Goal: Register for event/course

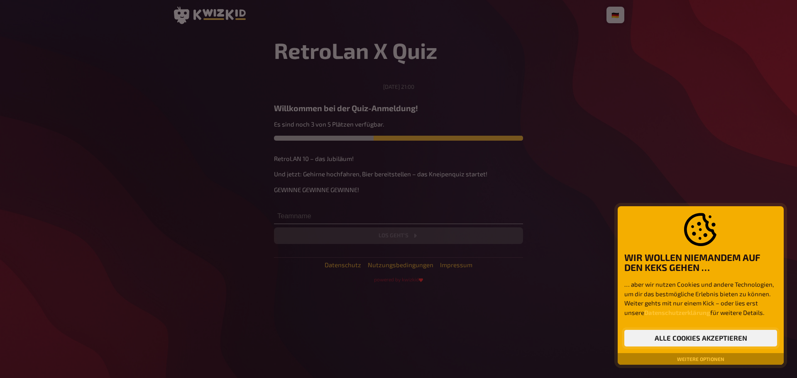
click at [693, 335] on button "Alle Cookies akzeptieren" at bounding box center [700, 338] width 153 height 17
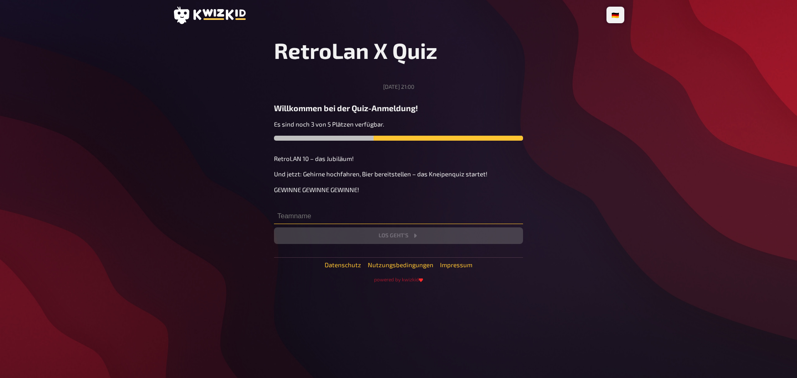
click at [319, 216] on input "text" at bounding box center [398, 216] width 249 height 17
drag, startPoint x: 279, startPoint y: 122, endPoint x: 363, endPoint y: 121, distance: 84.3
click at [362, 121] on p "Es sind noch 3 von 5 Plätzen verfügbar." at bounding box center [398, 125] width 249 height 10
click at [363, 121] on p "Es sind noch 3 von 5 Plätzen verfügbar." at bounding box center [398, 125] width 249 height 10
drag, startPoint x: 368, startPoint y: 123, endPoint x: 271, endPoint y: 122, distance: 97.1
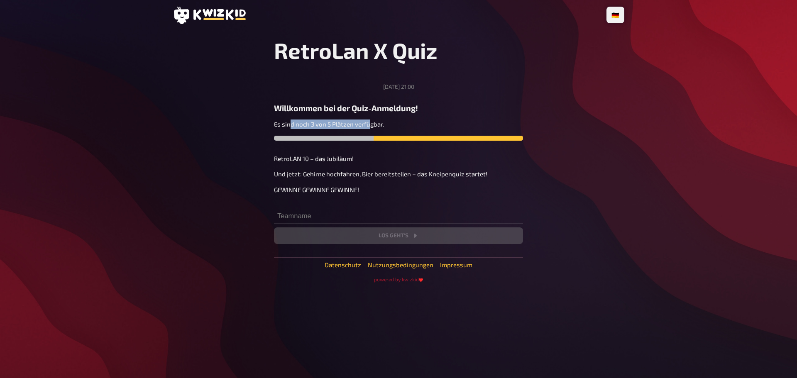
click at [278, 122] on p "Es sind noch 3 von 5 Plätzen verfügbar." at bounding box center [398, 125] width 249 height 10
click at [271, 122] on main "RetroLan X Quiz [DATE] 21:00 Willkommen bei der Quiz-Anmeldung! Es sind noch 3 …" at bounding box center [399, 160] width 452 height 246
drag, startPoint x: 270, startPoint y: 125, endPoint x: 380, endPoint y: 127, distance: 110.0
click at [380, 127] on main "RetroLan X Quiz [DATE] 21:00 Willkommen bei der Quiz-Anmeldung! Es sind noch 3 …" at bounding box center [399, 160] width 452 height 246
click at [384, 127] on p "Es sind noch 3 von 5 Plätzen verfügbar." at bounding box center [398, 125] width 249 height 10
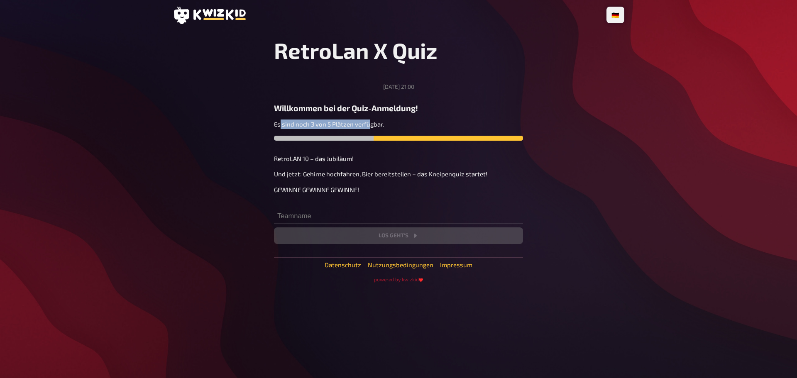
drag, startPoint x: 298, startPoint y: 125, endPoint x: 269, endPoint y: 124, distance: 29.1
click at [271, 125] on main "RetroLan X Quiz [DATE] 21:00 Willkommen bei der Quiz-Anmeldung! Es sind noch 3 …" at bounding box center [399, 160] width 452 height 246
click at [269, 124] on main "RetroLan X Quiz [DATE] 21:00 Willkommen bei der Quiz-Anmeldung! Es sind noch 3 …" at bounding box center [399, 160] width 452 height 246
click at [298, 217] on input "text" at bounding box center [398, 216] width 249 height 17
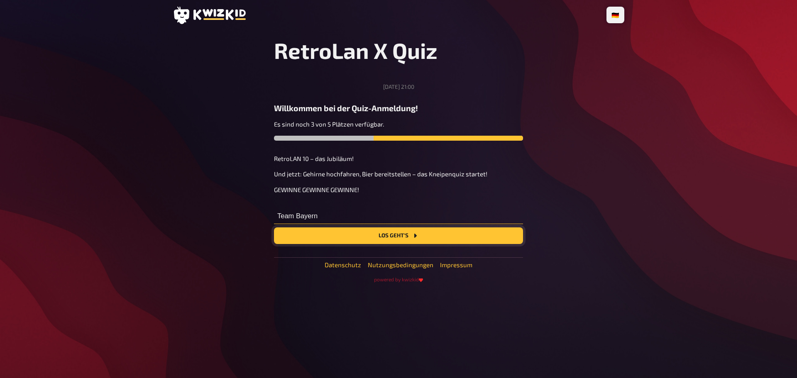
type input "Team Bayern"
click at [393, 239] on button "Los geht's" at bounding box center [398, 235] width 249 height 17
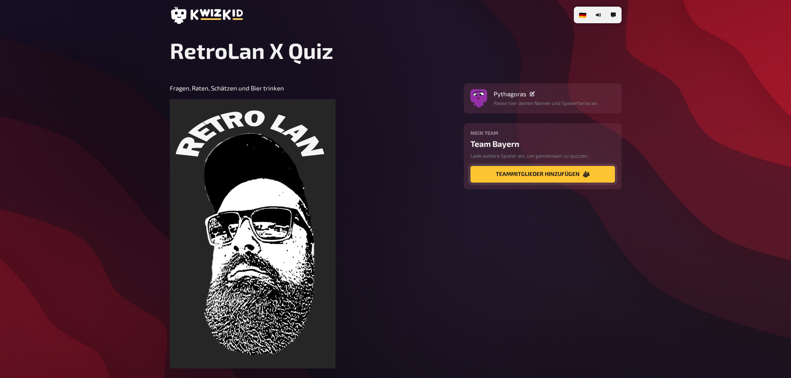
click at [511, 175] on button "Teammitglieder hinzufügen" at bounding box center [542, 174] width 144 height 17
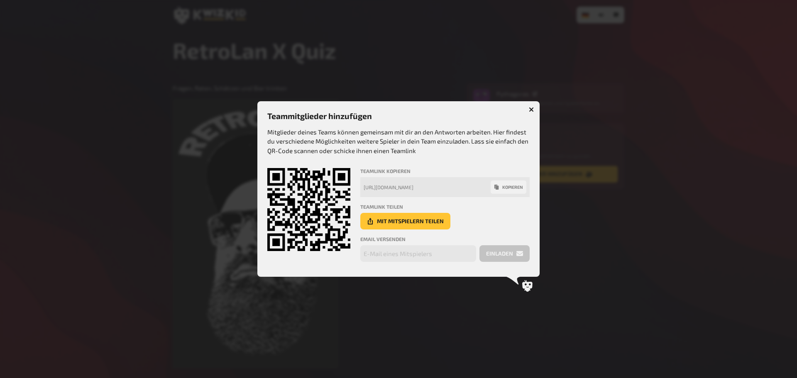
click at [462, 187] on div "[URL][DOMAIN_NAME]" at bounding box center [427, 187] width 127 height 6
copy div "[URL][DOMAIN_NAME]"
drag, startPoint x: 309, startPoint y: 188, endPoint x: 315, endPoint y: 216, distance: 28.4
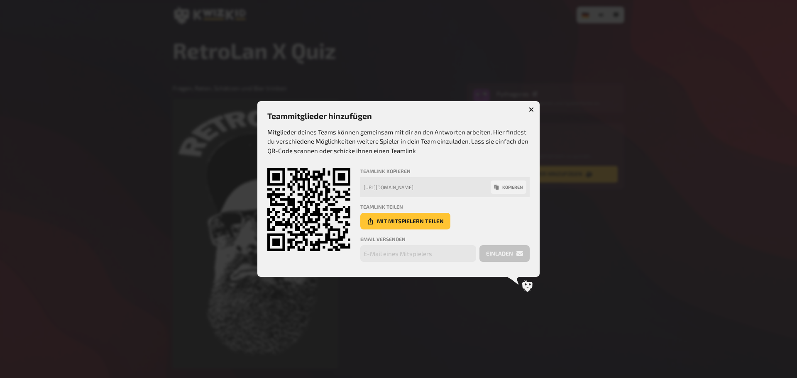
click at [315, 216] on icon at bounding box center [308, 209] width 83 height 83
drag, startPoint x: 261, startPoint y: 160, endPoint x: 345, endPoint y: 243, distance: 117.7
click at [345, 243] on div "Teammitglieder hinzufügen Mitglieder deines Teams können gemeinsam mit dir an d…" at bounding box center [398, 189] width 282 height 176
click at [345, 244] on icon at bounding box center [308, 209] width 83 height 83
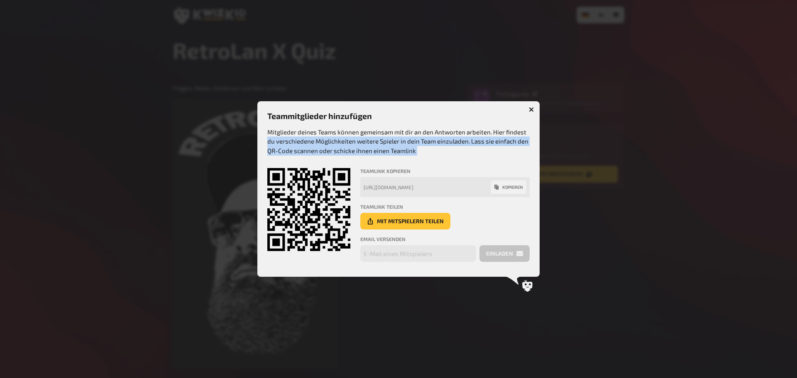
drag, startPoint x: 352, startPoint y: 253, endPoint x: 258, endPoint y: 143, distance: 145.1
click at [258, 143] on div "Teammitglieder hinzufügen Mitglieder deines Teams können gemeinsam mit dir an d…" at bounding box center [398, 189] width 282 height 176
click at [270, 153] on p "Mitglieder deines Teams können gemeinsam mit dir an den Antworten arbeiten. Hie…" at bounding box center [398, 141] width 262 height 28
click at [276, 162] on div "Mitglieder deines Teams können gemeinsam mit dir an den Antworten arbeiten. Hie…" at bounding box center [398, 197] width 262 height 140
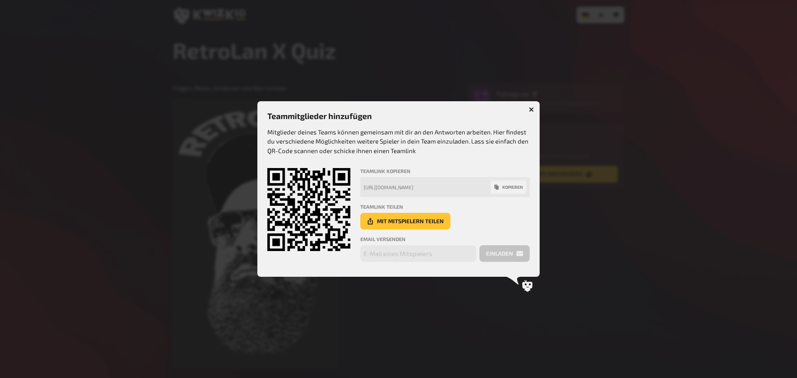
click at [410, 221] on button "Mit Mitspielern teilen" at bounding box center [405, 221] width 90 height 17
click at [531, 109] on icon "button" at bounding box center [532, 109] width 8 height 8
